Goal: Task Accomplishment & Management: Use online tool/utility

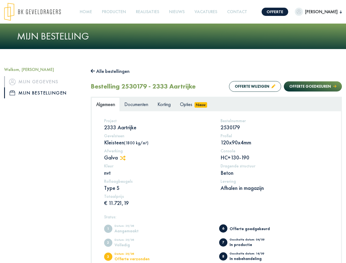
click at [38, 12] on img at bounding box center [32, 12] width 57 height 18
click at [278, 12] on link "Offerte" at bounding box center [275, 12] width 27 height 8
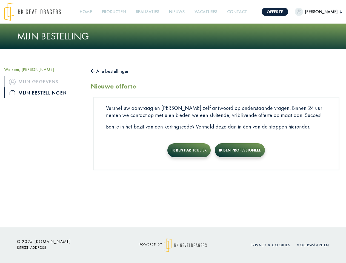
click at [317, 12] on span "[PERSON_NAME]" at bounding box center [321, 11] width 37 height 7
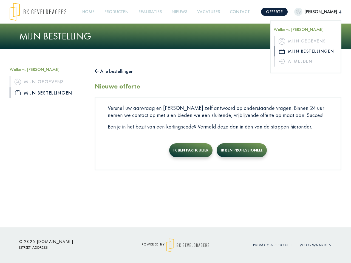
click at [120, 12] on link "Producten +" at bounding box center [116, 12] width 28 height 12
click at [113, 71] on button "Alle bestellingen" at bounding box center [114, 71] width 39 height 9
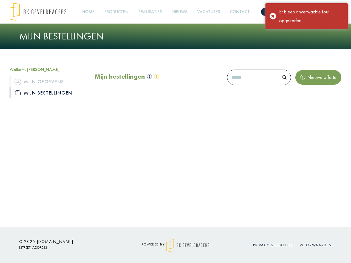
click at [250, 86] on div "Mijn bestellingen Nieuwe offerte" at bounding box center [218, 79] width 247 height 24
click at [307, 86] on div "Mijn bestellingen Nieuwe offerte" at bounding box center [218, 79] width 247 height 24
click at [125, 158] on div "Offerte [PERSON_NAME], [PERSON_NAME] gegevens Mijn bestellingen Afmelden Home P…" at bounding box center [175, 113] width 351 height 227
